Goal: Download file/media

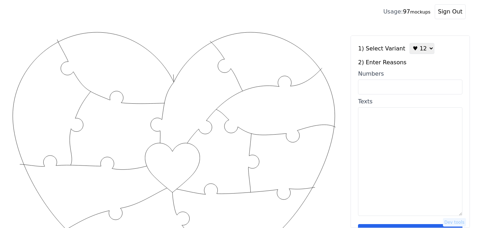
scroll to position [71, 0]
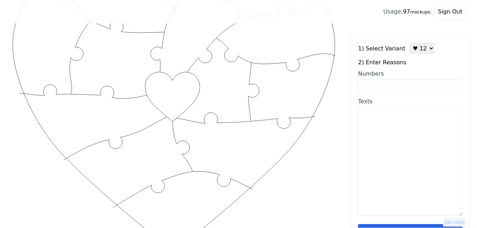
click at [390, 90] on input "Numbers" at bounding box center [410, 87] width 104 height 15
paste input "2, 10, 43, 57, 65, 66, 76"
type input "2, 10, 43, 57, 65, 66, 76"
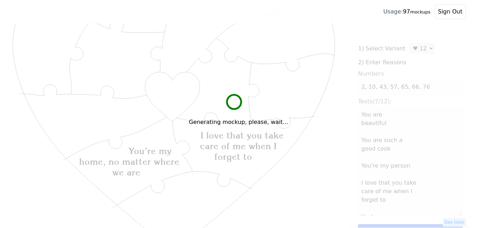
type textarea "You are beautiful You are such a good cook You're my person I love that you tak…"
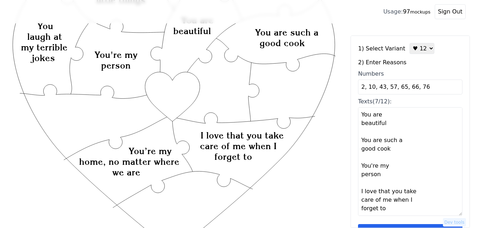
click at [432, 88] on input "2, 10, 43, 57, 65, 66, 76" at bounding box center [410, 87] width 104 height 15
paste input "78, 84, 100."
type input "2, 10, 43, 57, 65, 66, 76 78, 84, 100."
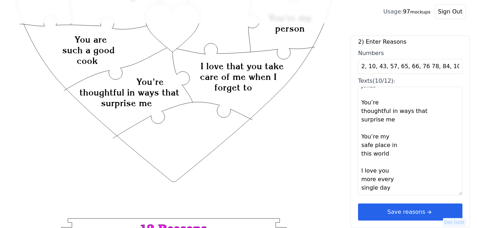
scroll to position [142, 0]
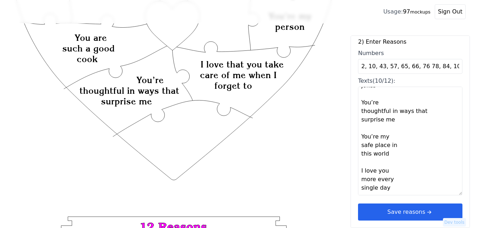
click at [403, 176] on textarea "You are beautiful You are such a good cook You're my person I love that you tak…" at bounding box center [410, 141] width 104 height 109
paste textarea "‘You’ve got a sexy bum’ ‘I’ll love you forever, if you don’t mind’"
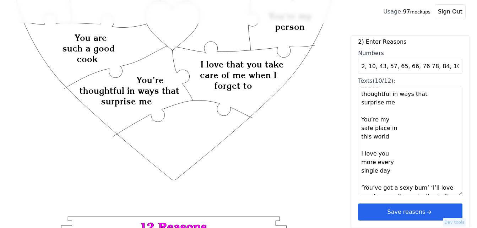
scroll to position [269, 0]
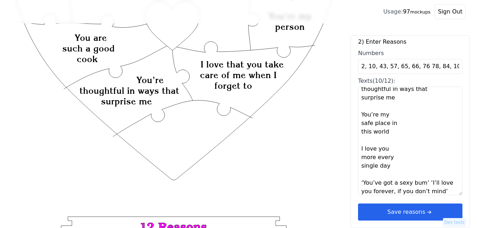
click at [421, 183] on textarea "You are beautiful You are such a good cook You're my person I love that you tak…" at bounding box center [410, 141] width 104 height 109
click at [425, 183] on textarea "You are beautiful You are such a good cook You're my person I love that you tak…" at bounding box center [410, 141] width 104 height 109
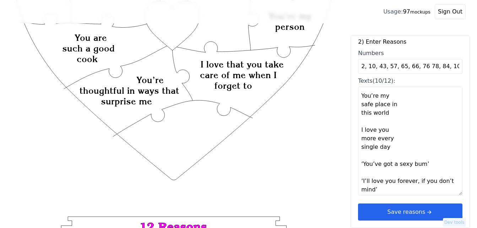
scroll to position [298, 0]
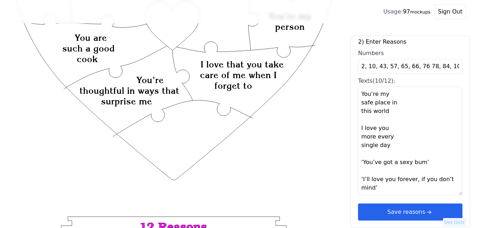
click at [362, 169] on textarea "You are beautiful You are such a good cook You're my person I love that you tak…" at bounding box center [410, 141] width 104 height 109
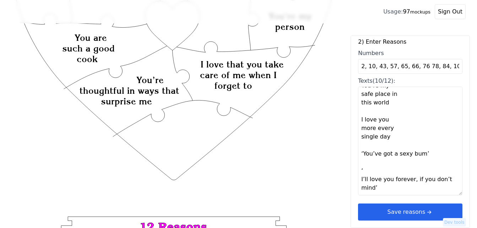
click at [370, 168] on textarea "You are beautiful You are such a good cook You're my person I love that you tak…" at bounding box center [410, 141] width 104 height 109
click at [362, 153] on textarea "You are beautiful You are such a good cook You're my person I love that you tak…" at bounding box center [410, 141] width 104 height 109
click at [424, 153] on textarea "You are beautiful You are such a good cook You're my person I love that you tak…" at bounding box center [410, 141] width 104 height 109
click at [392, 187] on textarea "You are beautiful You are such a good cook You're my person I love that you tak…" at bounding box center [410, 141] width 104 height 109
type textarea "You are beautiful You are such a good cook You're my person I love that you tak…"
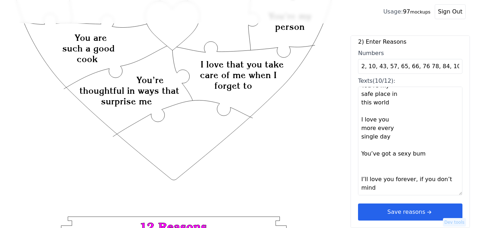
type textarea "You are beautiful You are such a good cook You're my person I love that you tak…"
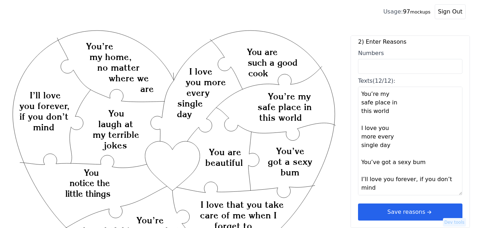
scroll to position [0, 0]
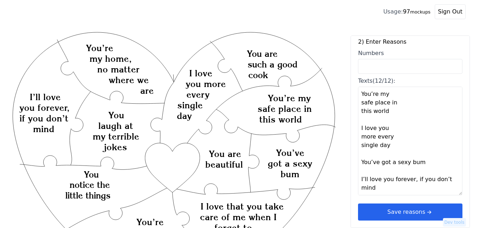
click at [388, 204] on button "Save reasons" at bounding box center [410, 212] width 104 height 17
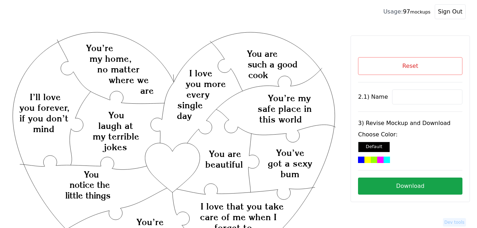
click at [406, 96] on input at bounding box center [427, 97] width 70 height 15
paste input "[PERSON_NAME]"
type input "[PERSON_NAME]"
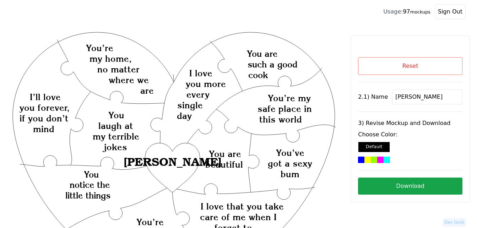
click at [371, 157] on div at bounding box center [374, 160] width 6 height 6
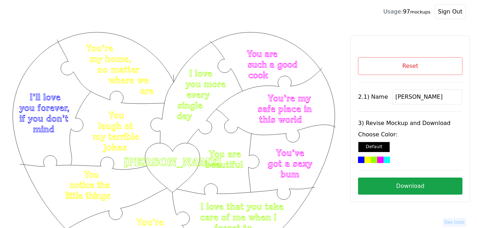
click at [426, 185] on button "Download" at bounding box center [410, 186] width 104 height 17
click at [411, 182] on button "Download" at bounding box center [410, 186] width 104 height 17
click at [383, 63] on button "Reset" at bounding box center [410, 66] width 104 height 18
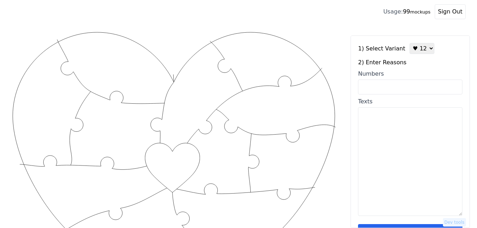
click at [383, 87] on input "Numbers" at bounding box center [410, 87] width 104 height 15
paste input "2, 4, 5, 31, 37, 38, 43, 51, 59, 64, 72, 100"
type input "2, 4, 5, 31, 37, 38, 43, 51, 59, 64, 72, 100"
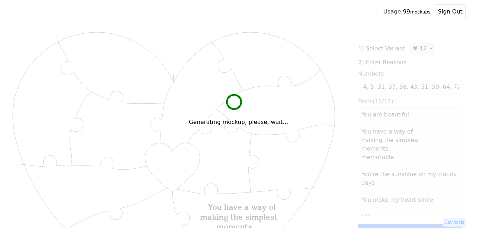
scroll to position [0, 0]
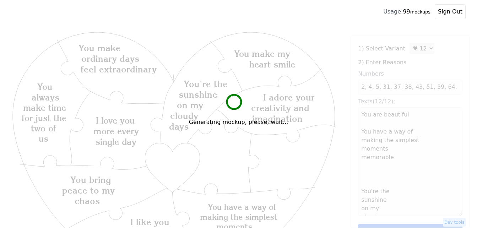
type textarea "You are beautiful You have a way of making the simplest moments memorable You'r…"
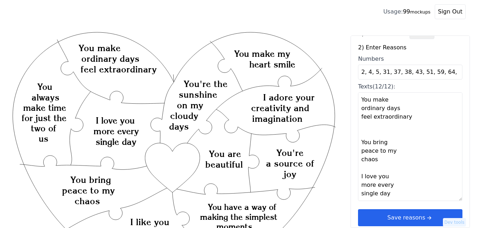
scroll to position [21, 0]
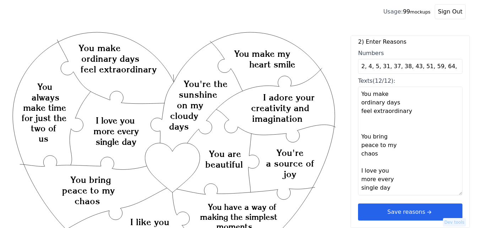
click at [422, 208] on button "Save reasons" at bounding box center [410, 212] width 104 height 17
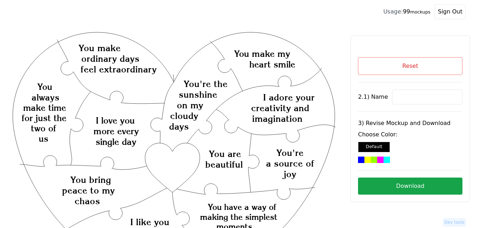
scroll to position [0, 0]
click at [412, 97] on input at bounding box center [427, 97] width 70 height 15
paste input "[PERSON_NAME]"
type input "[PERSON_NAME]"
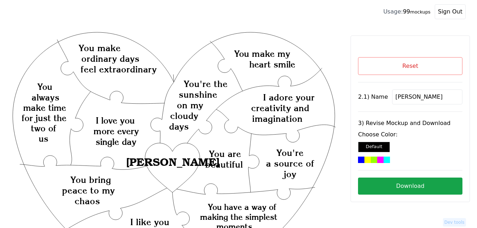
click at [377, 159] on div at bounding box center [374, 160] width 6 height 6
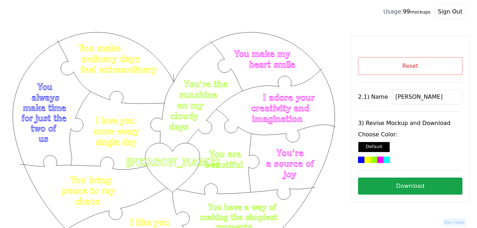
click at [402, 184] on button "Download" at bounding box center [410, 186] width 104 height 17
